Goal: Task Accomplishment & Management: Complete application form

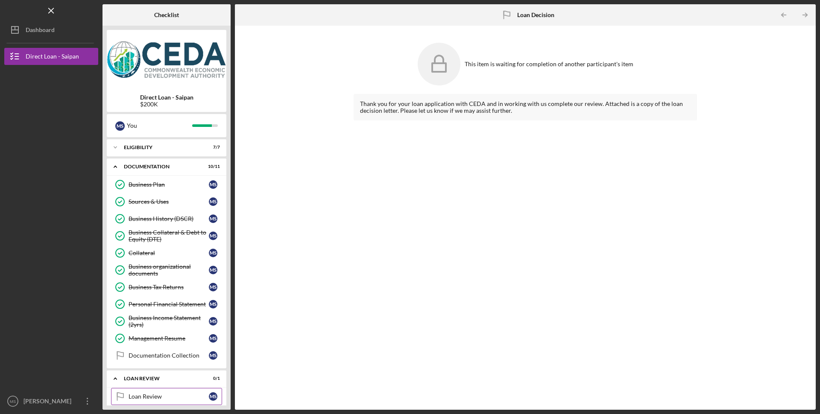
scroll to position [44, 0]
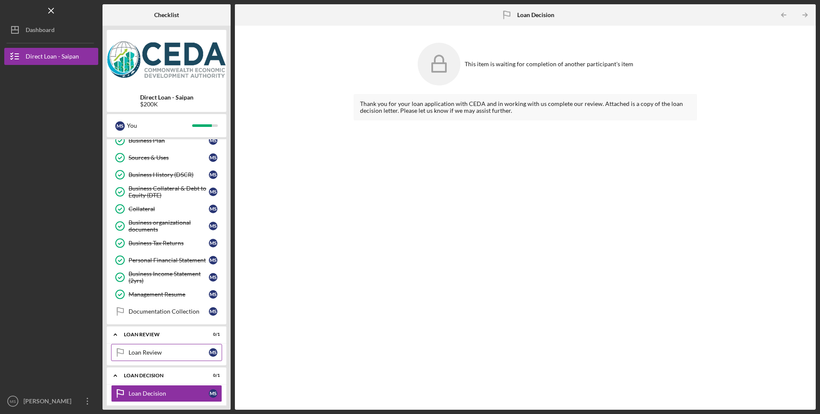
click at [152, 351] on div "Loan Review" at bounding box center [169, 352] width 80 height 7
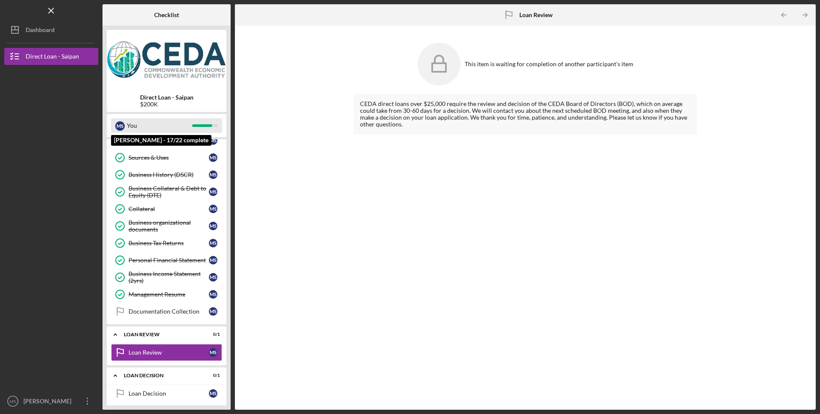
click at [122, 125] on div "M S" at bounding box center [119, 125] width 9 height 9
click at [168, 298] on link "Management Resume Management Resume M S" at bounding box center [166, 294] width 111 height 17
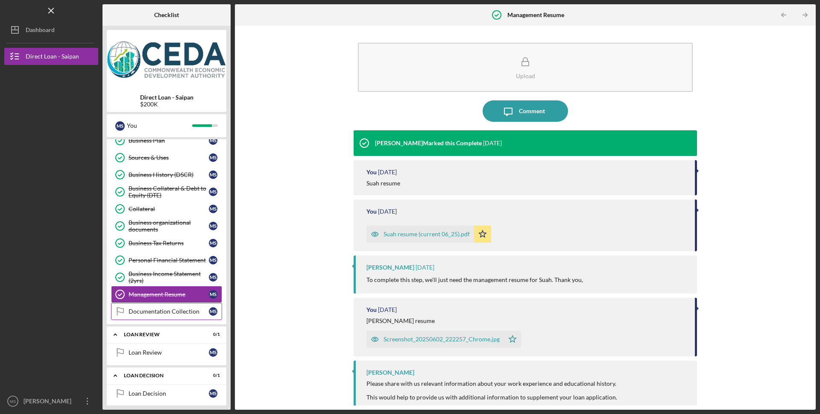
click at [145, 314] on div "Documentation Collection" at bounding box center [169, 311] width 80 height 7
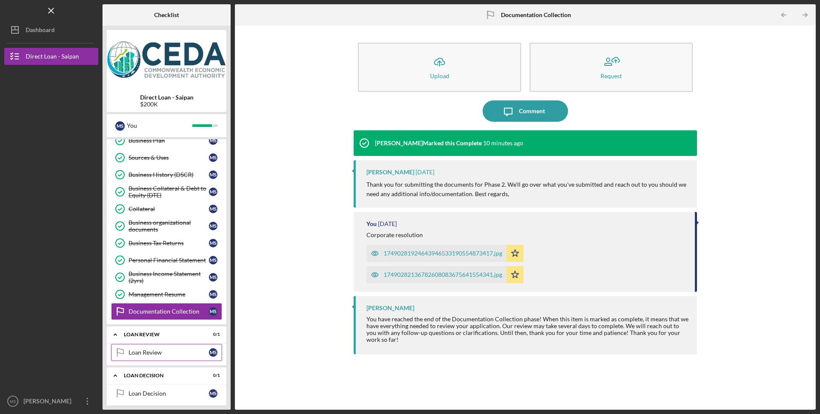
click at [138, 350] on div "Loan Review" at bounding box center [169, 352] width 80 height 7
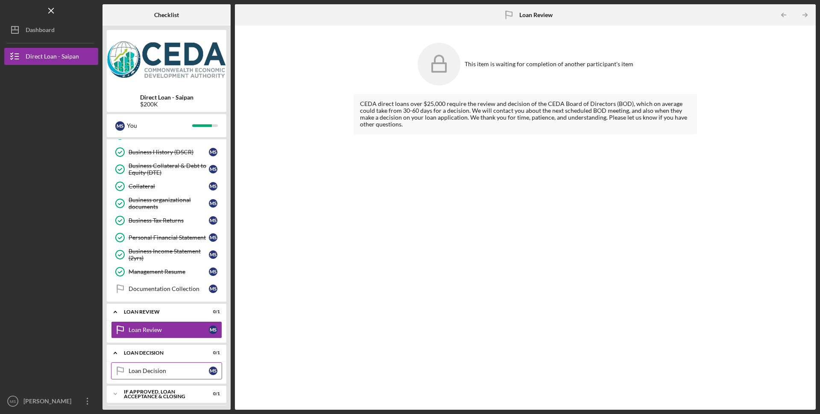
scroll to position [88, 0]
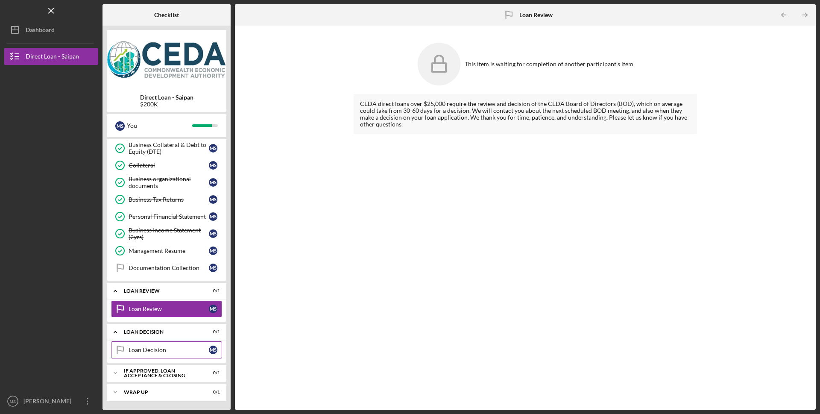
click at [130, 352] on div "Loan Decision" at bounding box center [169, 349] width 80 height 7
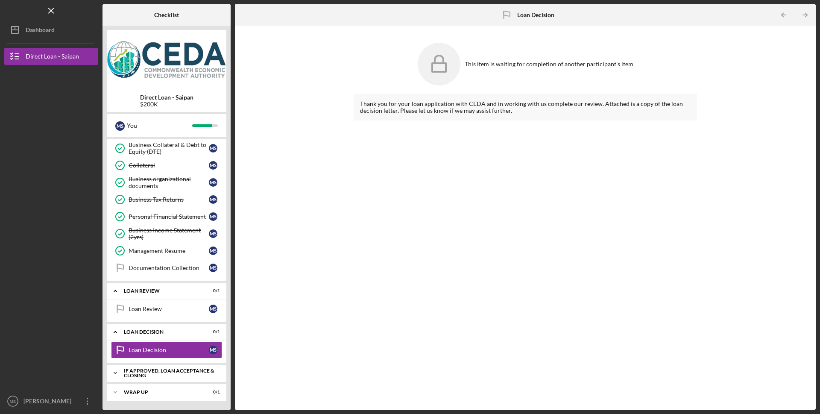
click at [156, 374] on div "If approved, loan acceptance & closing" at bounding box center [170, 373] width 92 height 10
click at [130, 346] on icon "Loan Decision" at bounding box center [119, 349] width 21 height 21
click at [136, 350] on div "Loan Decision" at bounding box center [169, 349] width 80 height 7
click at [150, 330] on div "Loan Decision" at bounding box center [170, 331] width 92 height 5
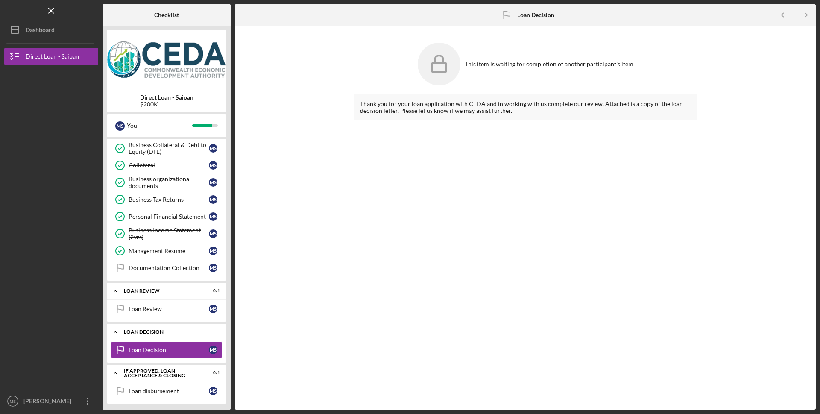
click at [150, 330] on div "Loan Decision" at bounding box center [170, 331] width 92 height 5
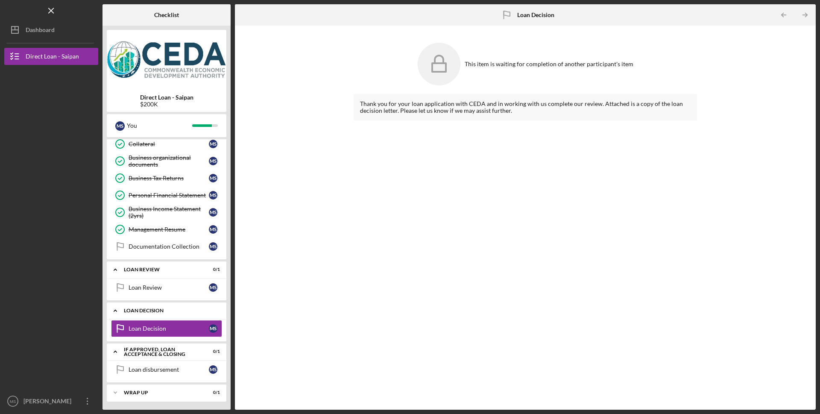
scroll to position [109, 0]
click at [442, 71] on rect at bounding box center [439, 67] width 14 height 9
drag, startPoint x: 443, startPoint y: 67, endPoint x: 441, endPoint y: 62, distance: 5.6
click at [441, 62] on icon at bounding box center [439, 64] width 43 height 43
click at [140, 323] on link "Loan Decision Loan Decision M S" at bounding box center [166, 327] width 111 height 17
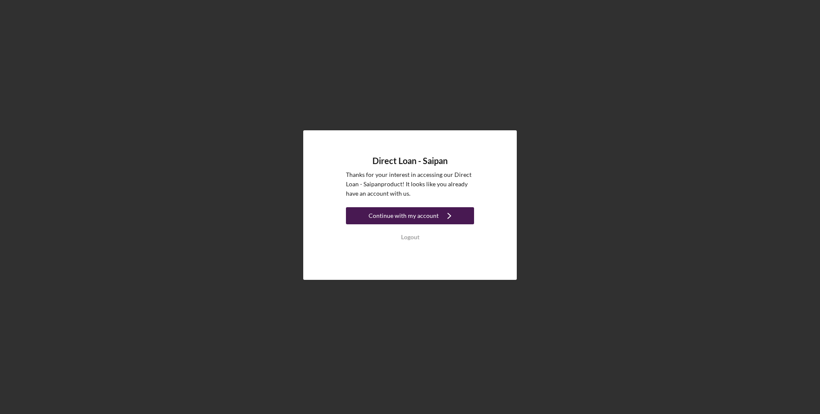
click at [386, 215] on div "Continue with my account" at bounding box center [404, 215] width 70 height 17
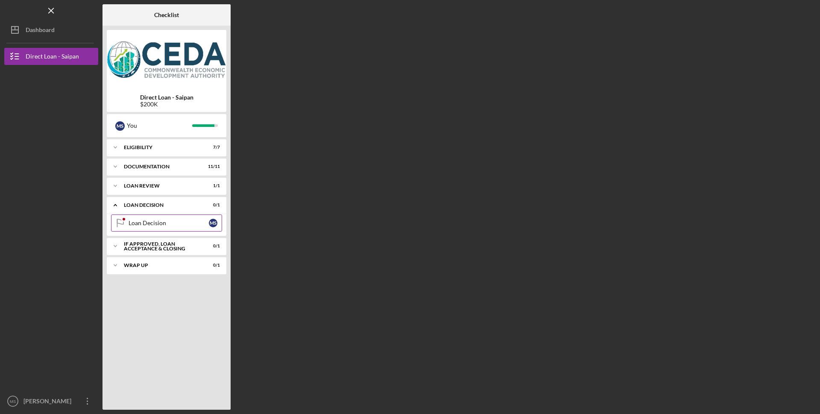
click at [152, 223] on div "Loan Decision" at bounding box center [169, 223] width 80 height 7
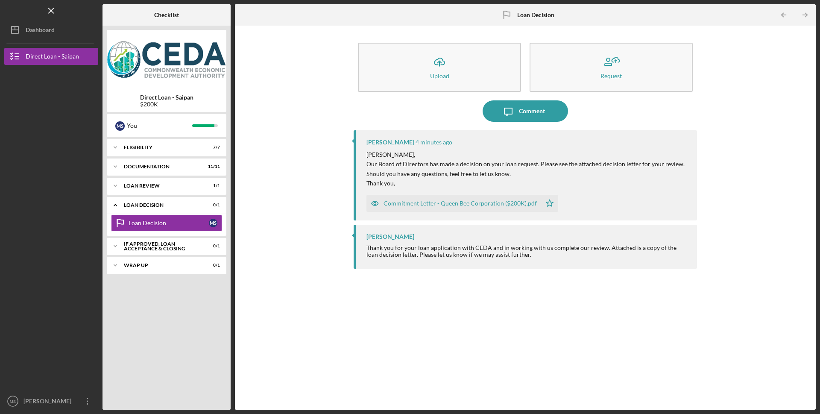
click at [435, 207] on div "Commitment Letter - Queen Bee Corporation ($200K).pdf" at bounding box center [453, 203] width 175 height 17
